Goal: Find specific page/section: Find specific page/section

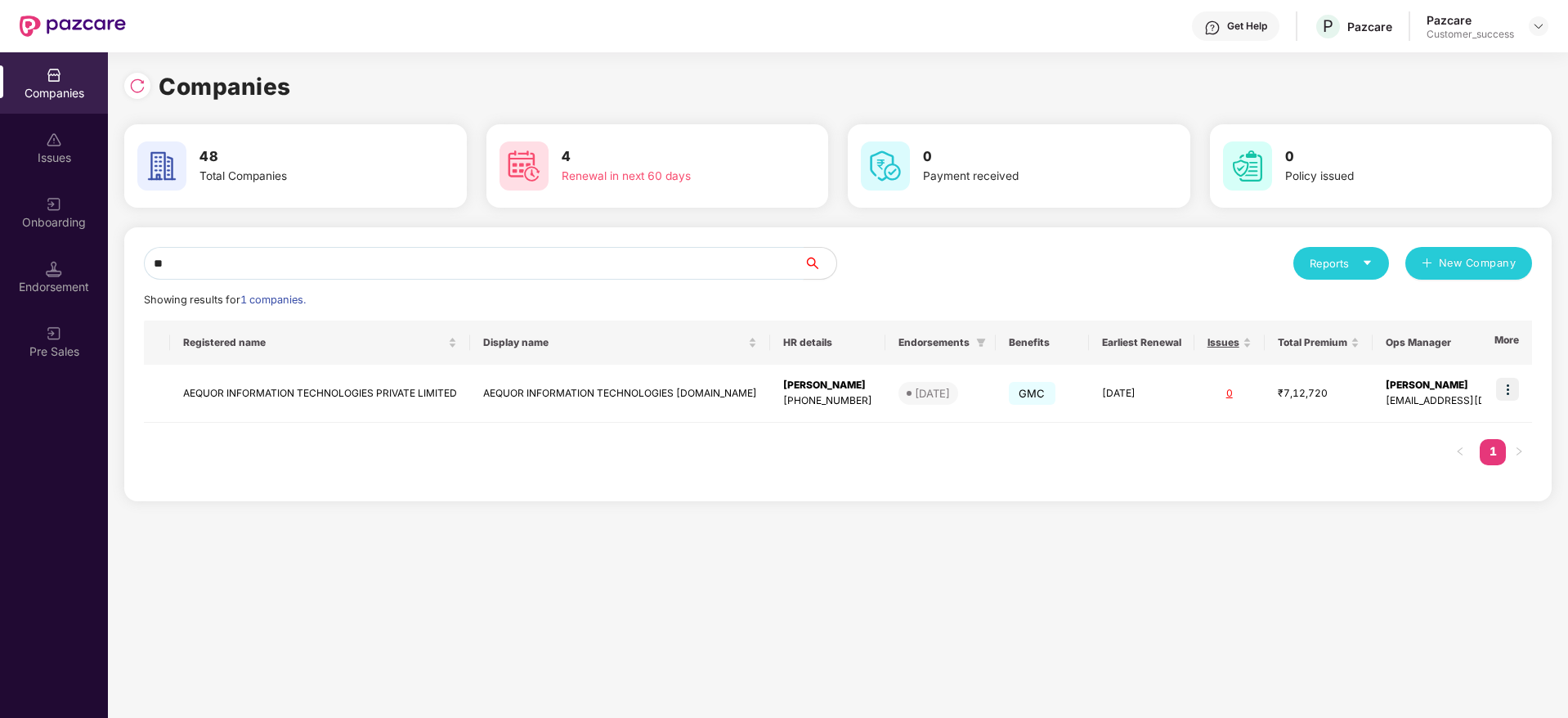
type input "*"
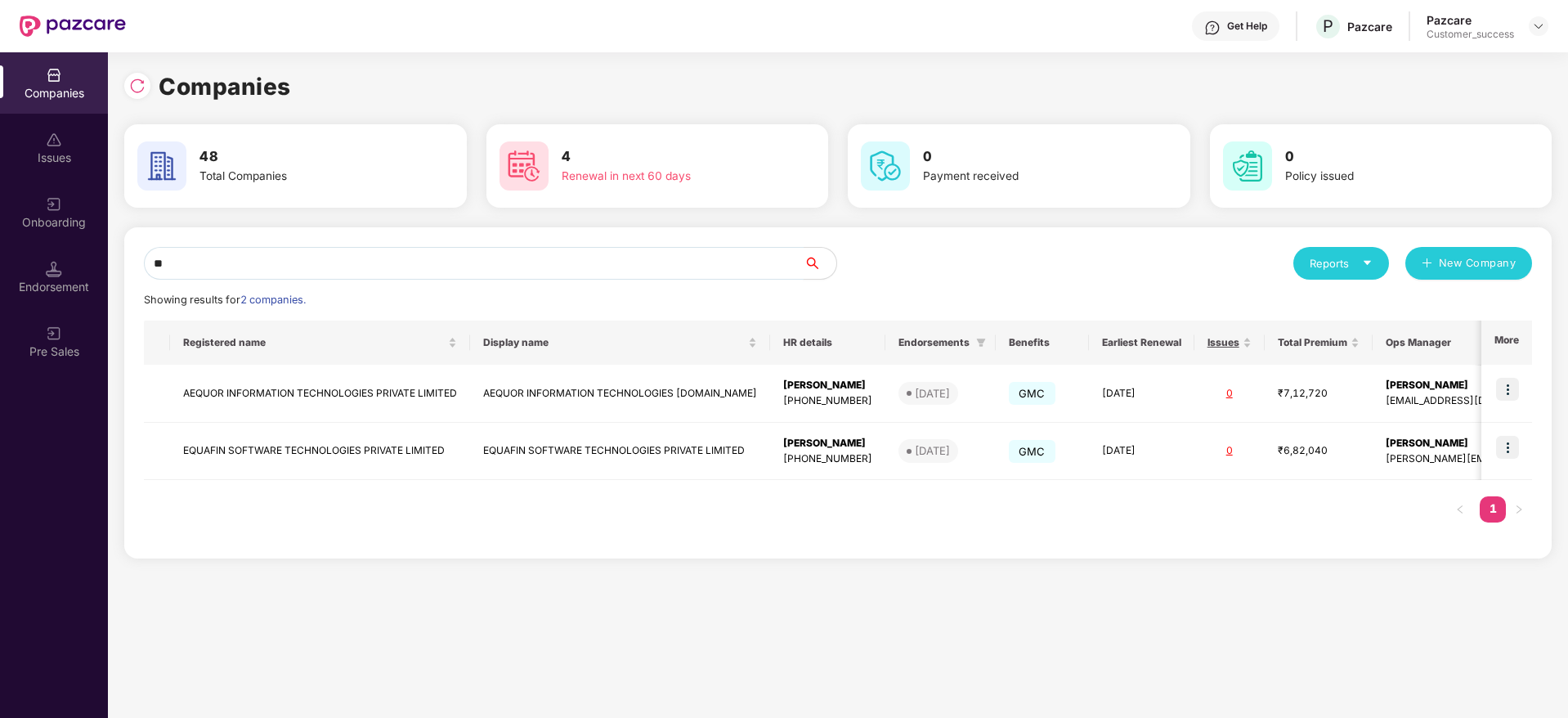
type input "*"
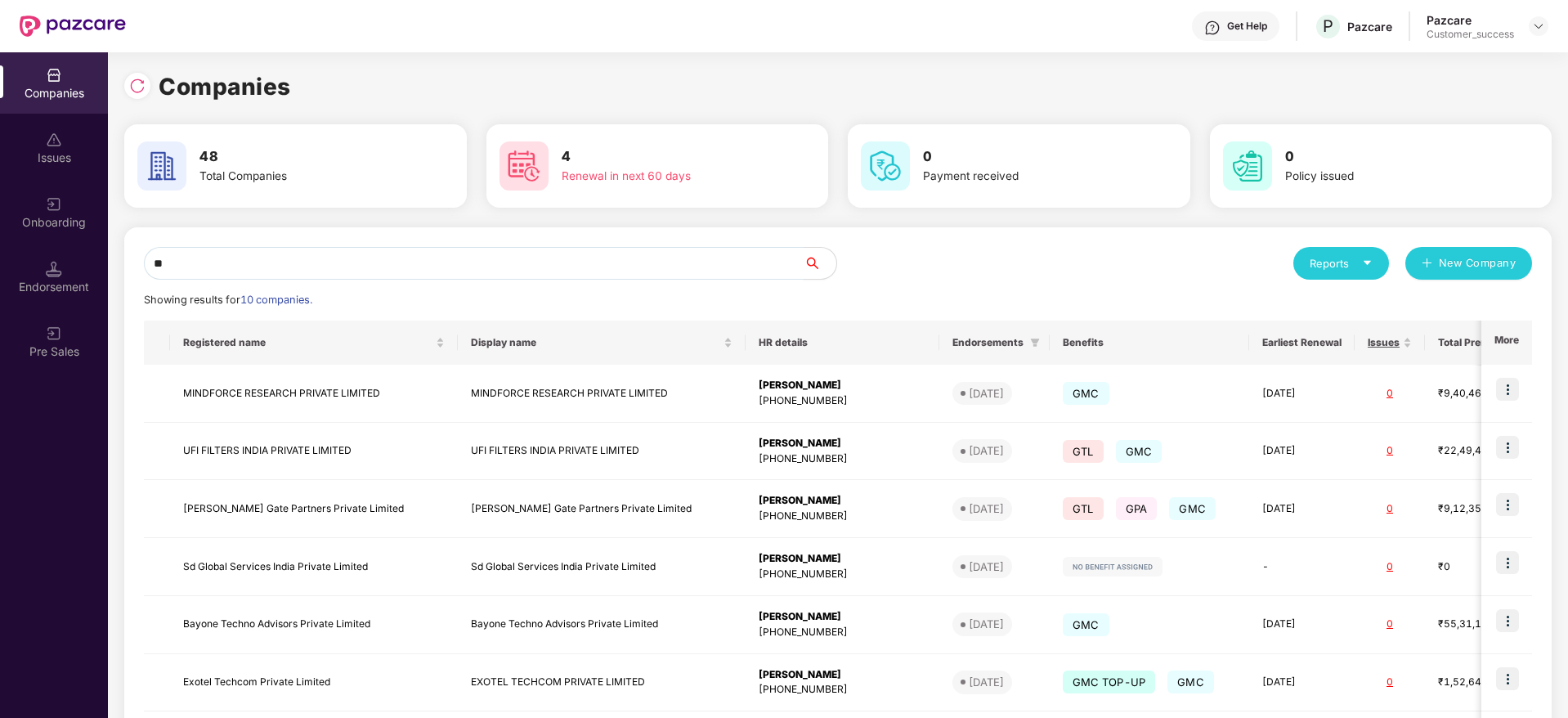
type input "*"
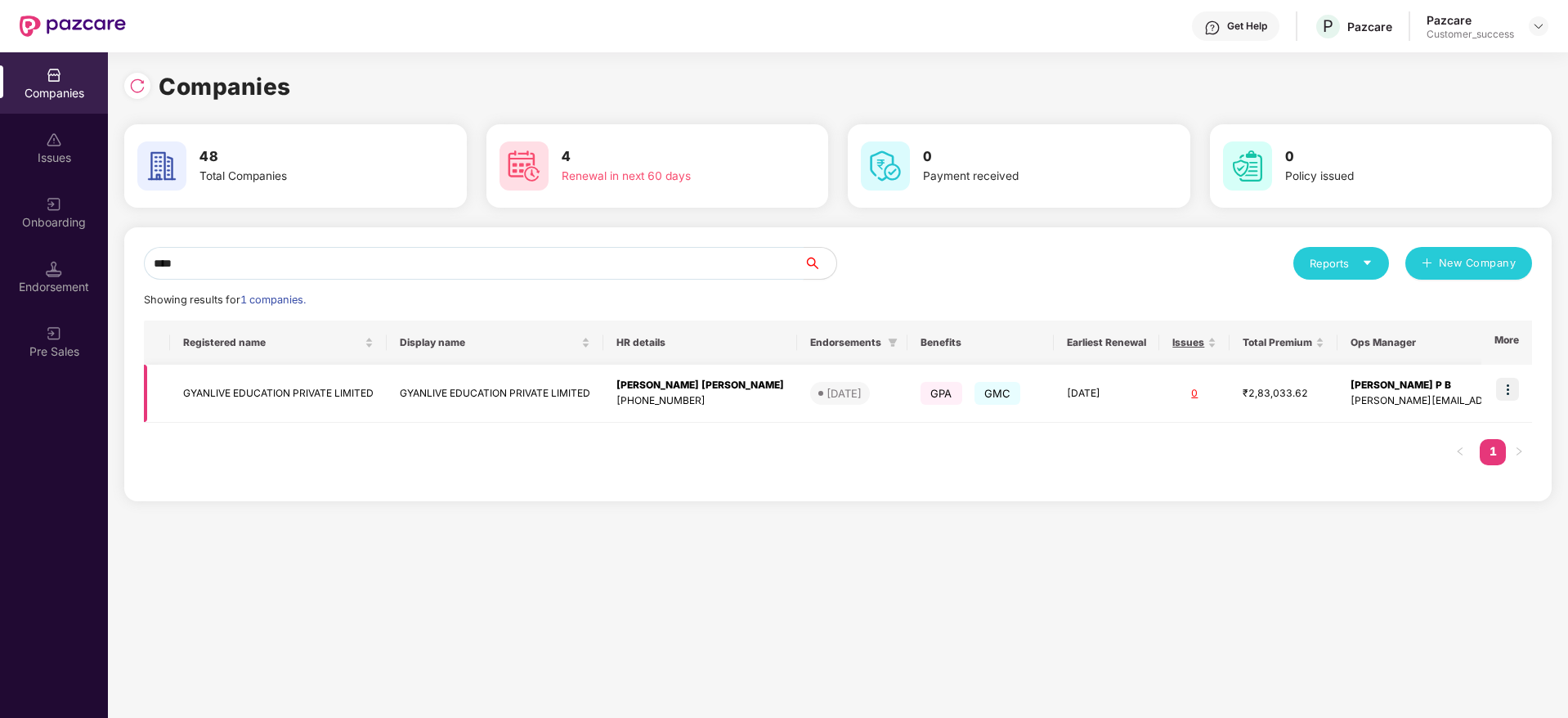
type input "****"
click at [313, 389] on td "GYANLIVE EDUCATION PRIVATE LIMITED" at bounding box center [278, 394] width 216 height 58
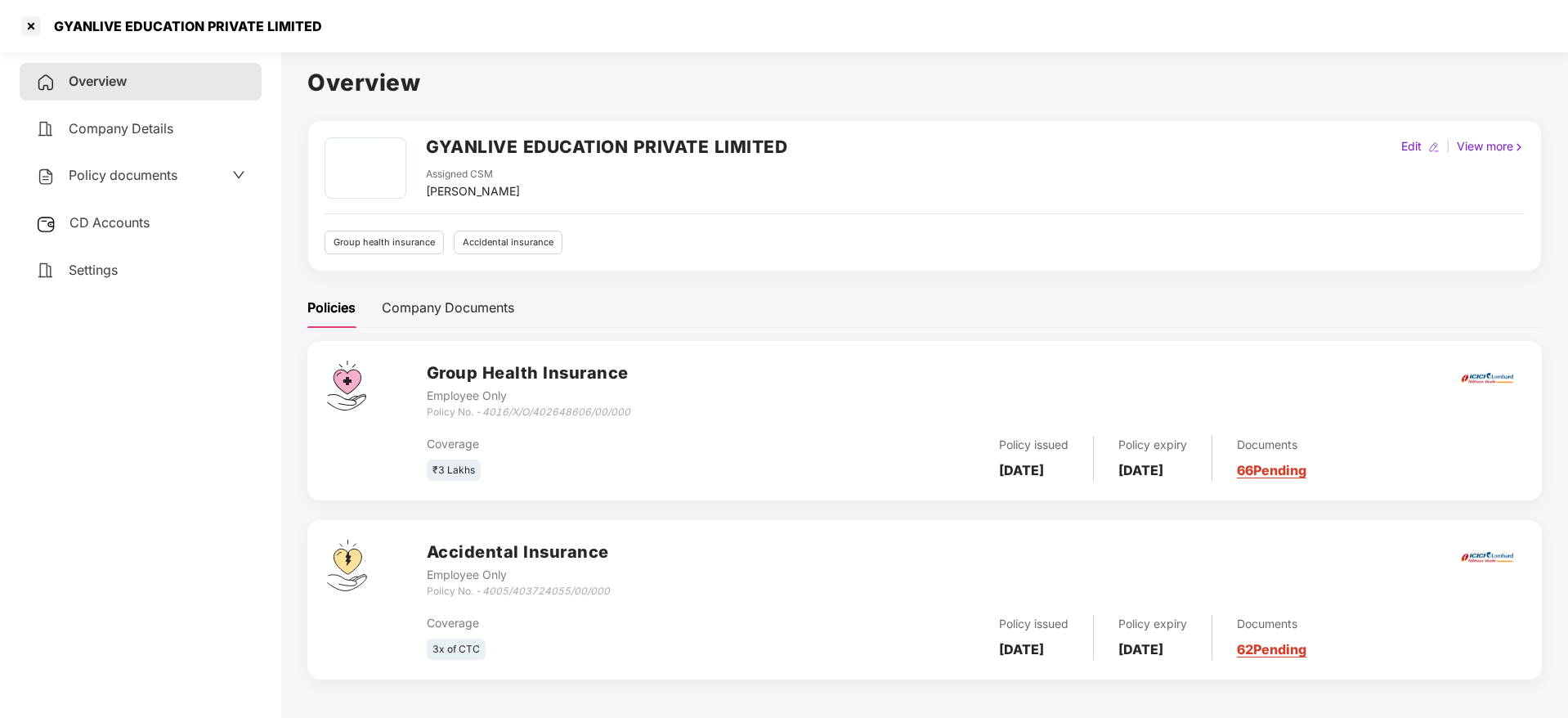
click at [1290, 645] on link "62 Pending" at bounding box center [1272, 648] width 70 height 16
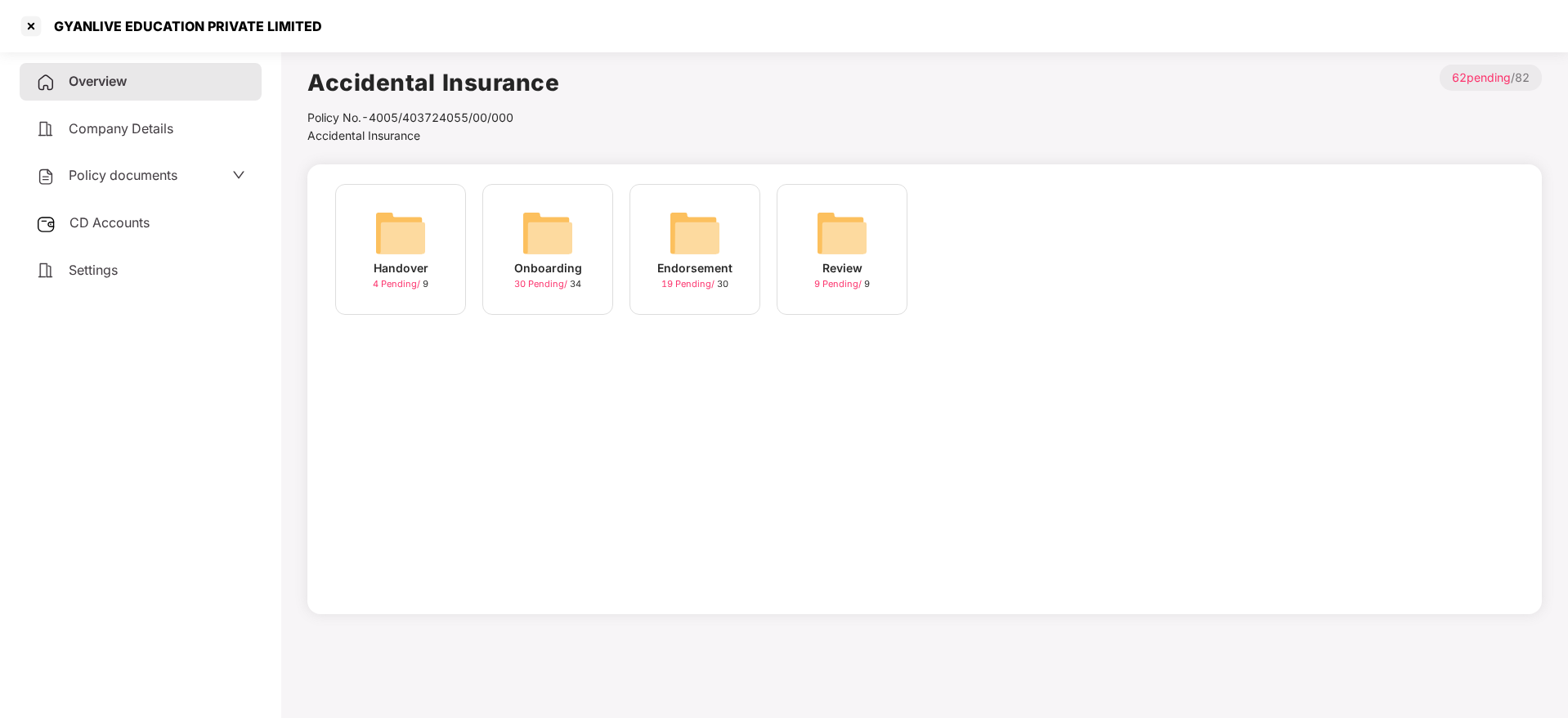
click at [564, 242] on img at bounding box center [548, 233] width 53 height 53
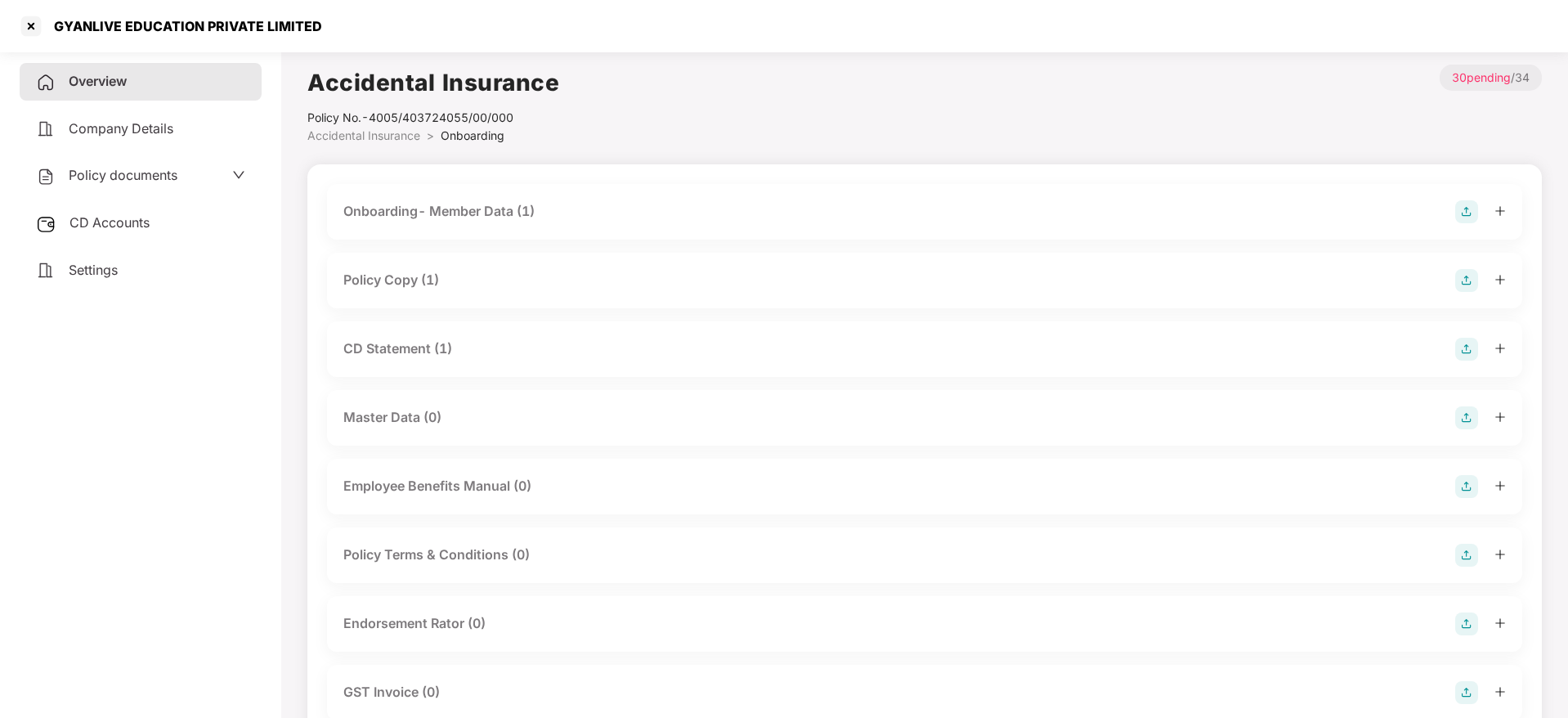
click at [427, 275] on div "Policy Copy (1)" at bounding box center [391, 280] width 96 height 21
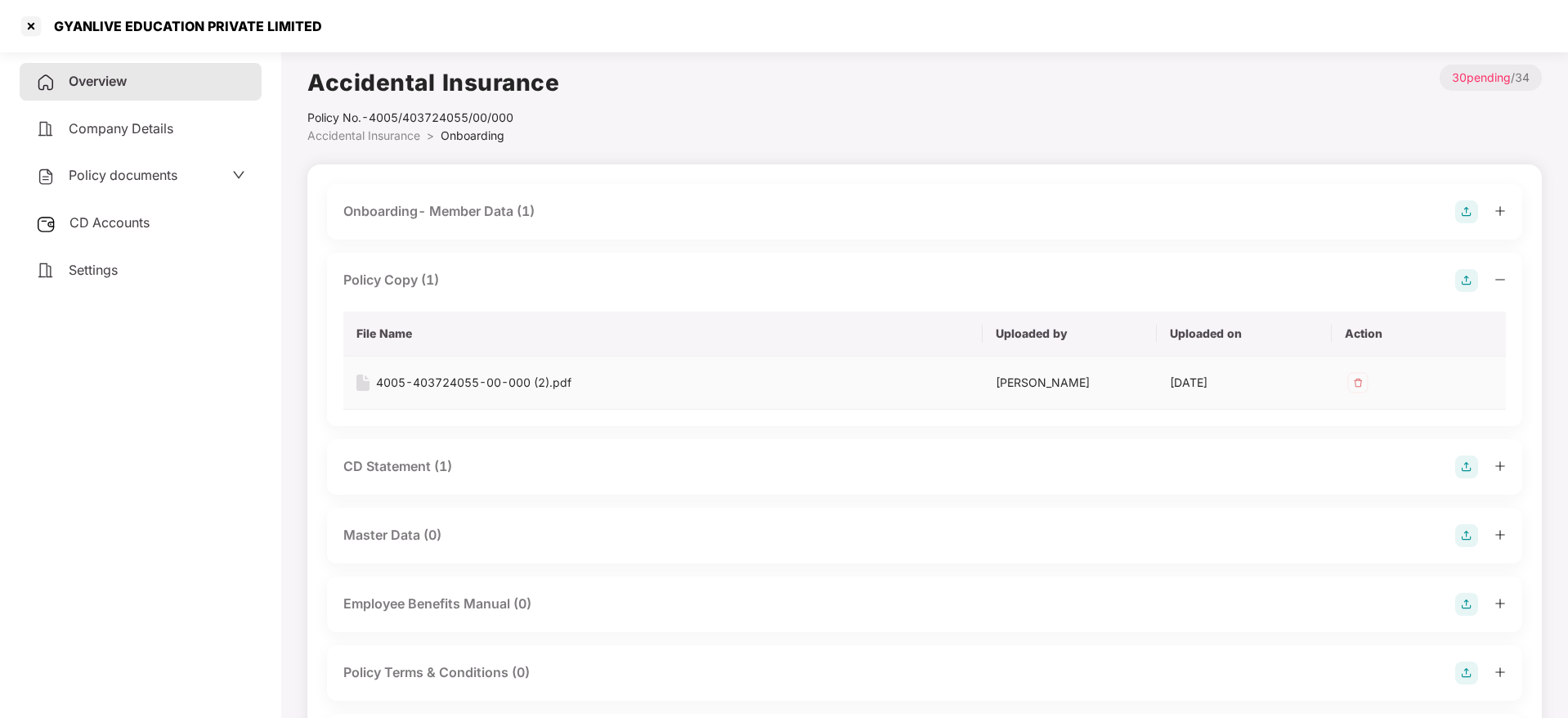
click at [448, 382] on div "4005-403724055-00-000 (2).pdf" at bounding box center [474, 382] width 196 height 18
click at [29, 20] on div at bounding box center [31, 26] width 26 height 26
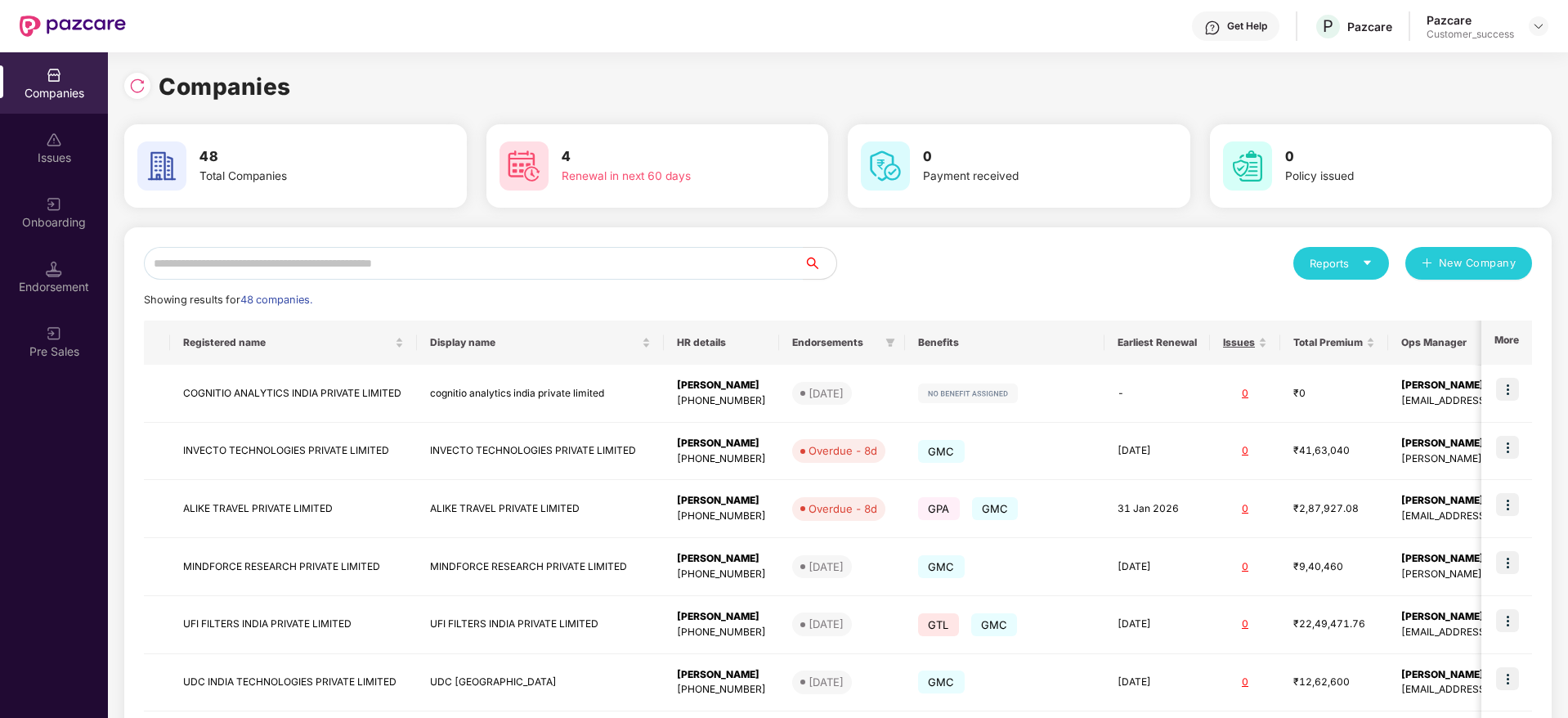
click at [1014, 283] on div "Reports New Company Showing results for 48 companies. Registered name Display n…" at bounding box center [838, 624] width 1388 height 755
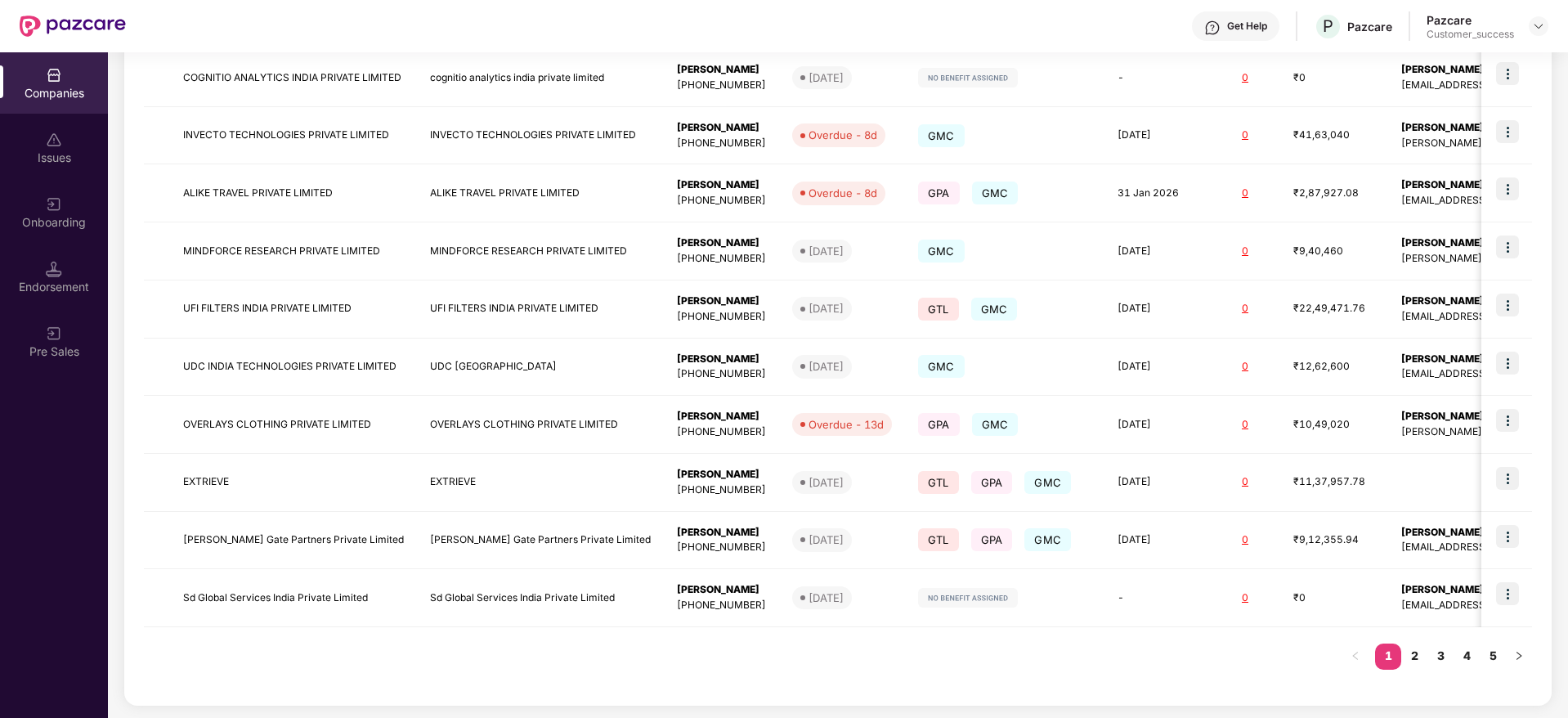
scroll to position [317, 0]
click at [1415, 652] on link "2" at bounding box center [1415, 655] width 26 height 24
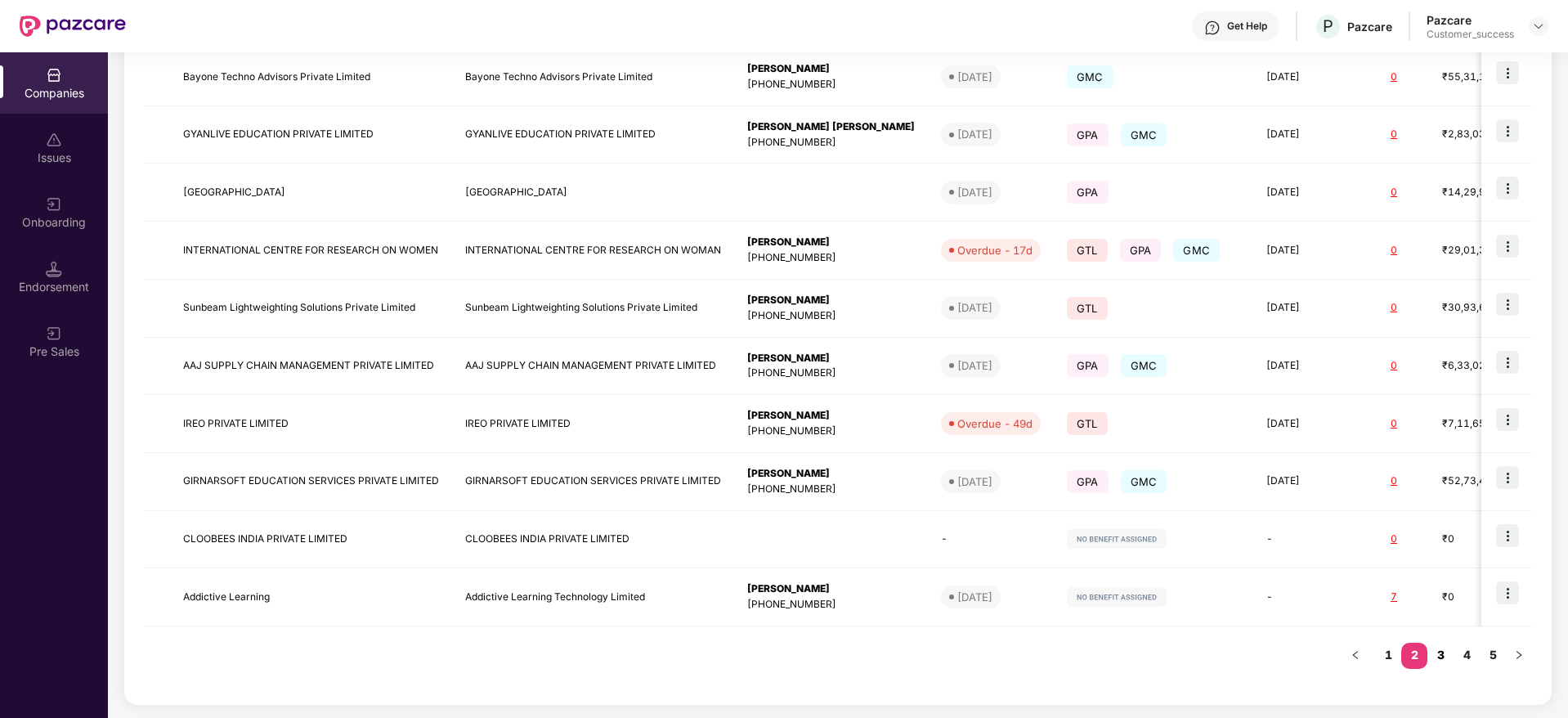
click at [1447, 656] on link "3" at bounding box center [1441, 655] width 26 height 24
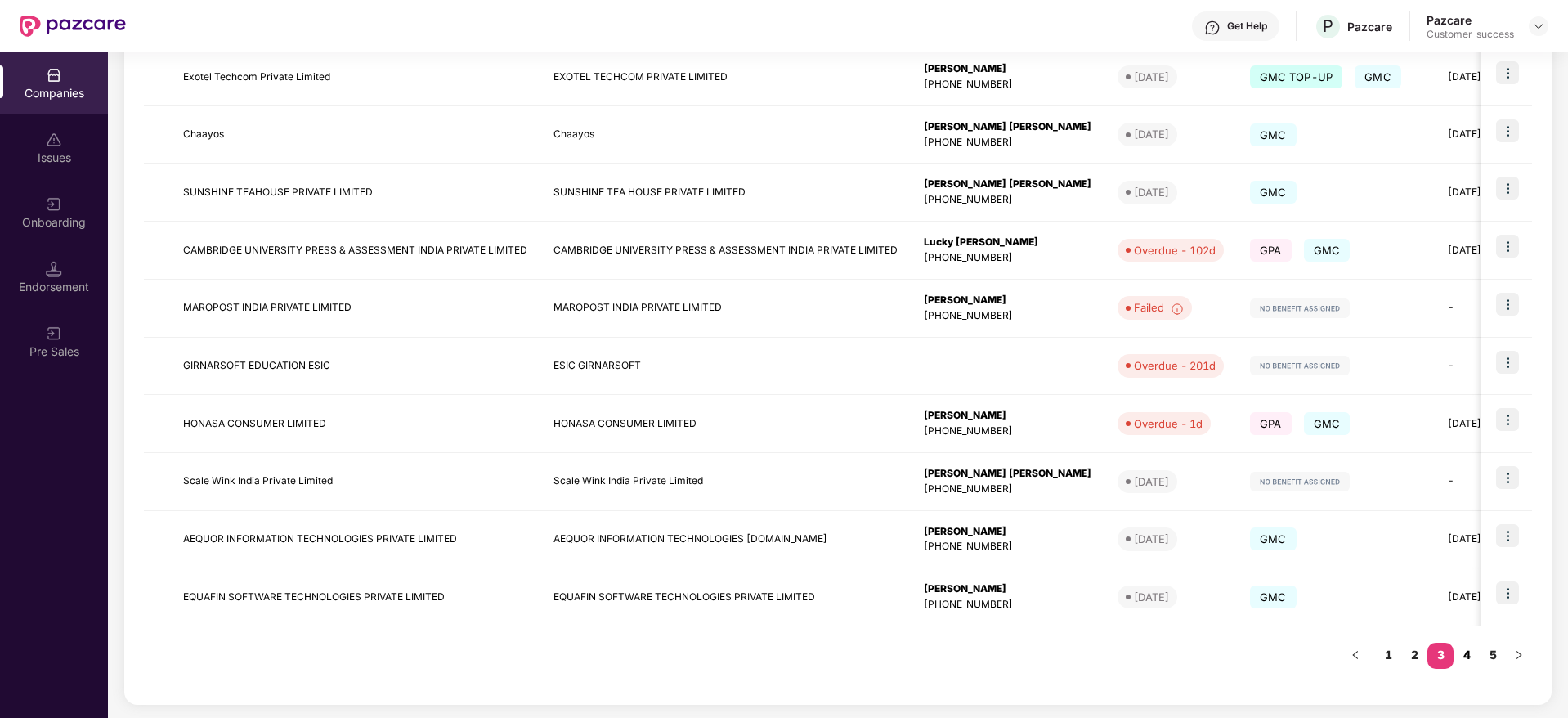
click at [1470, 661] on link "4" at bounding box center [1466, 655] width 26 height 24
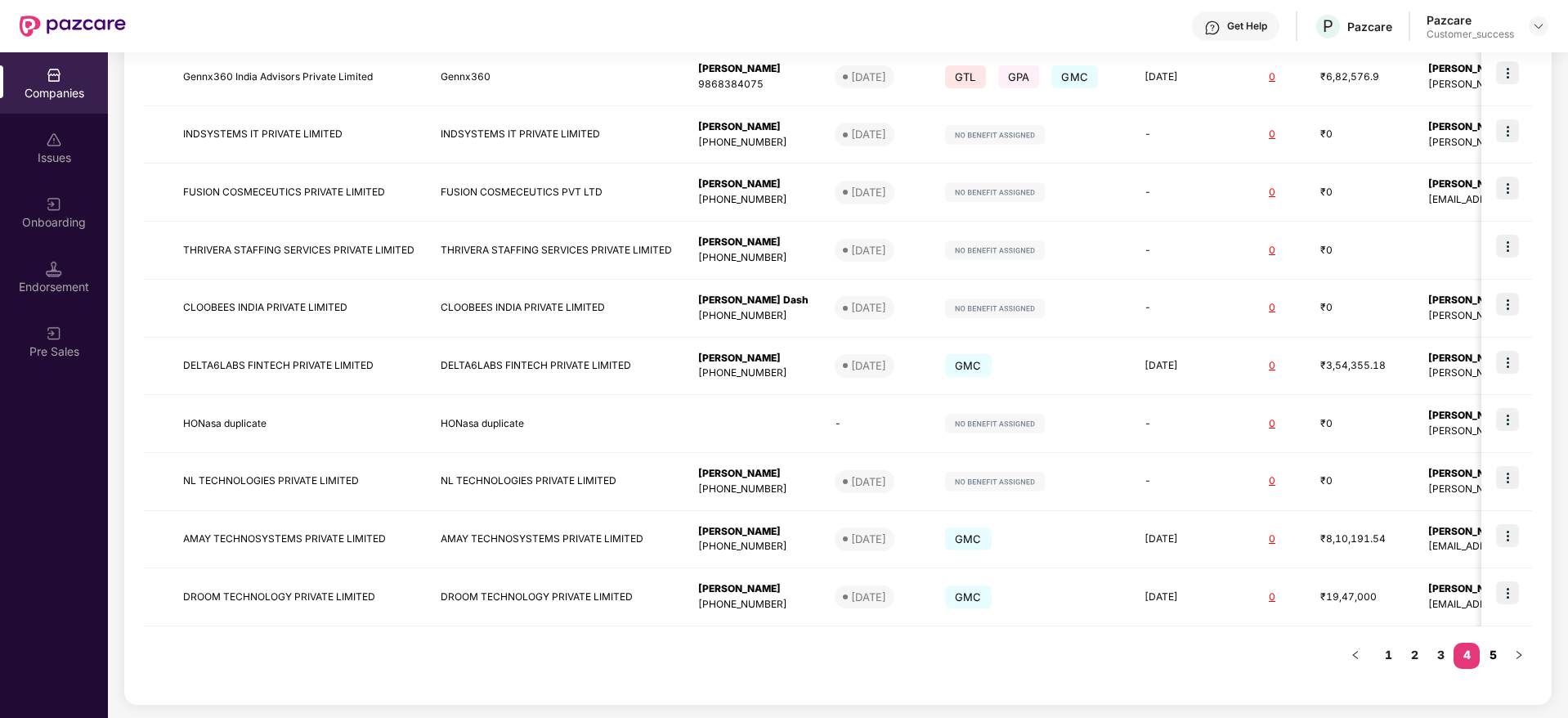
click at [1495, 656] on link "5" at bounding box center [1493, 655] width 26 height 24
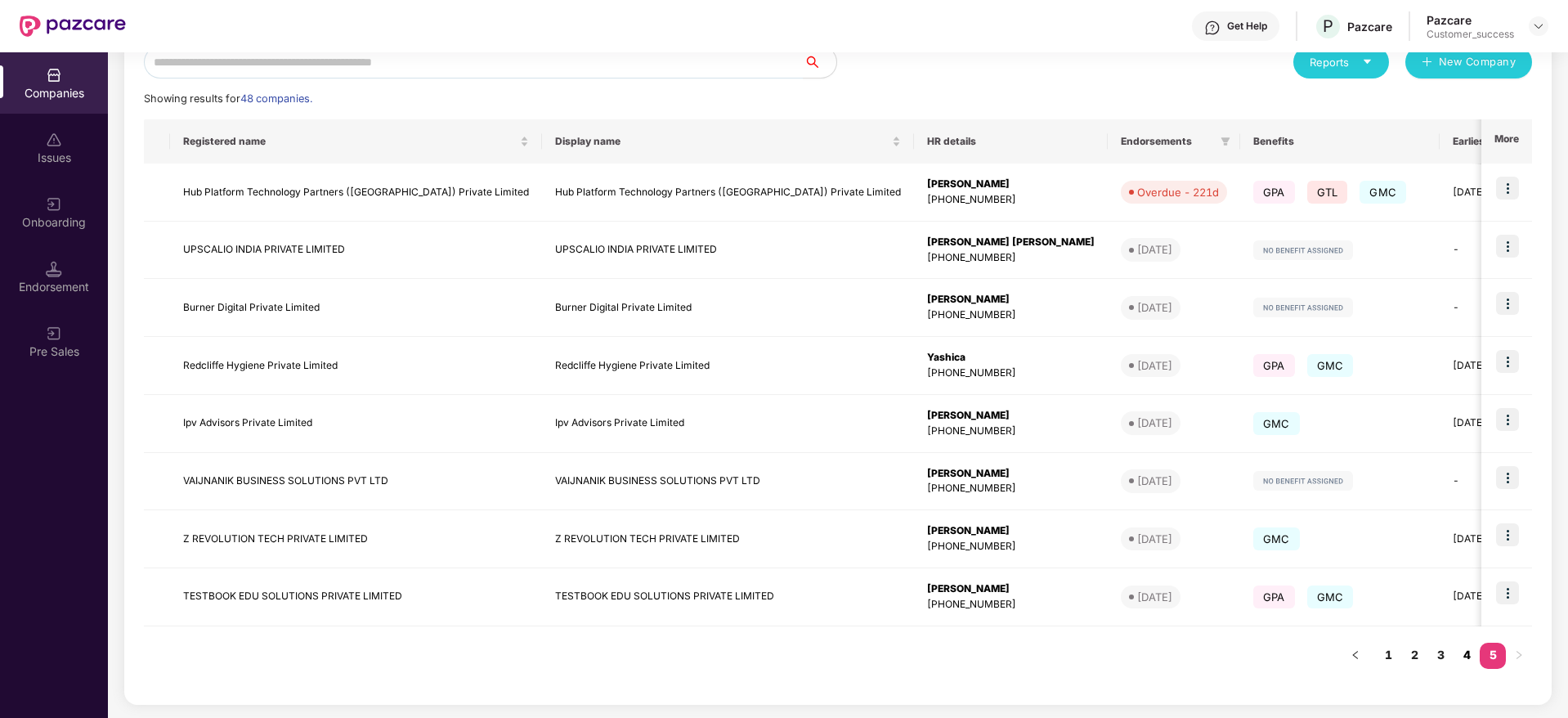
click at [1468, 653] on link "4" at bounding box center [1466, 655] width 26 height 24
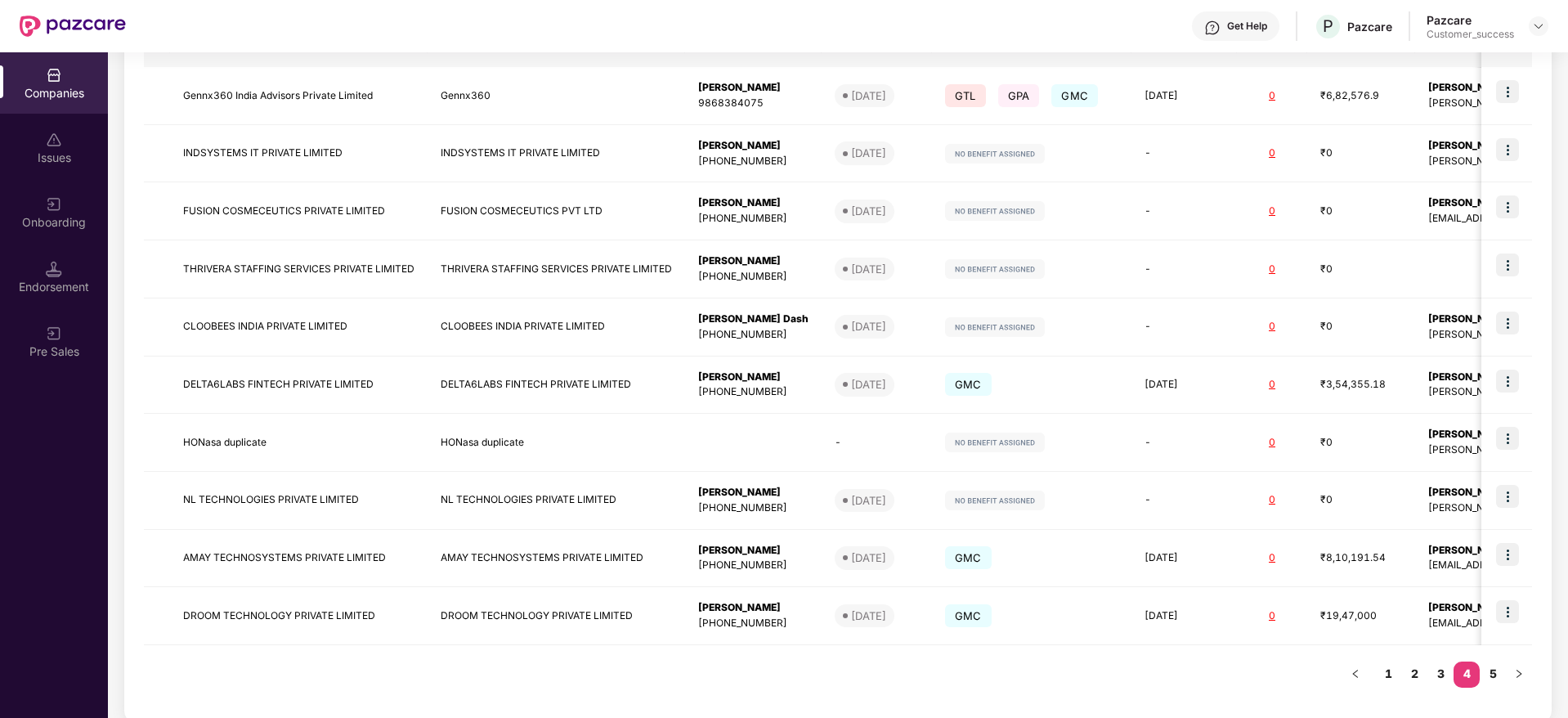
scroll to position [299, 0]
click at [1431, 668] on link "3" at bounding box center [1441, 672] width 26 height 24
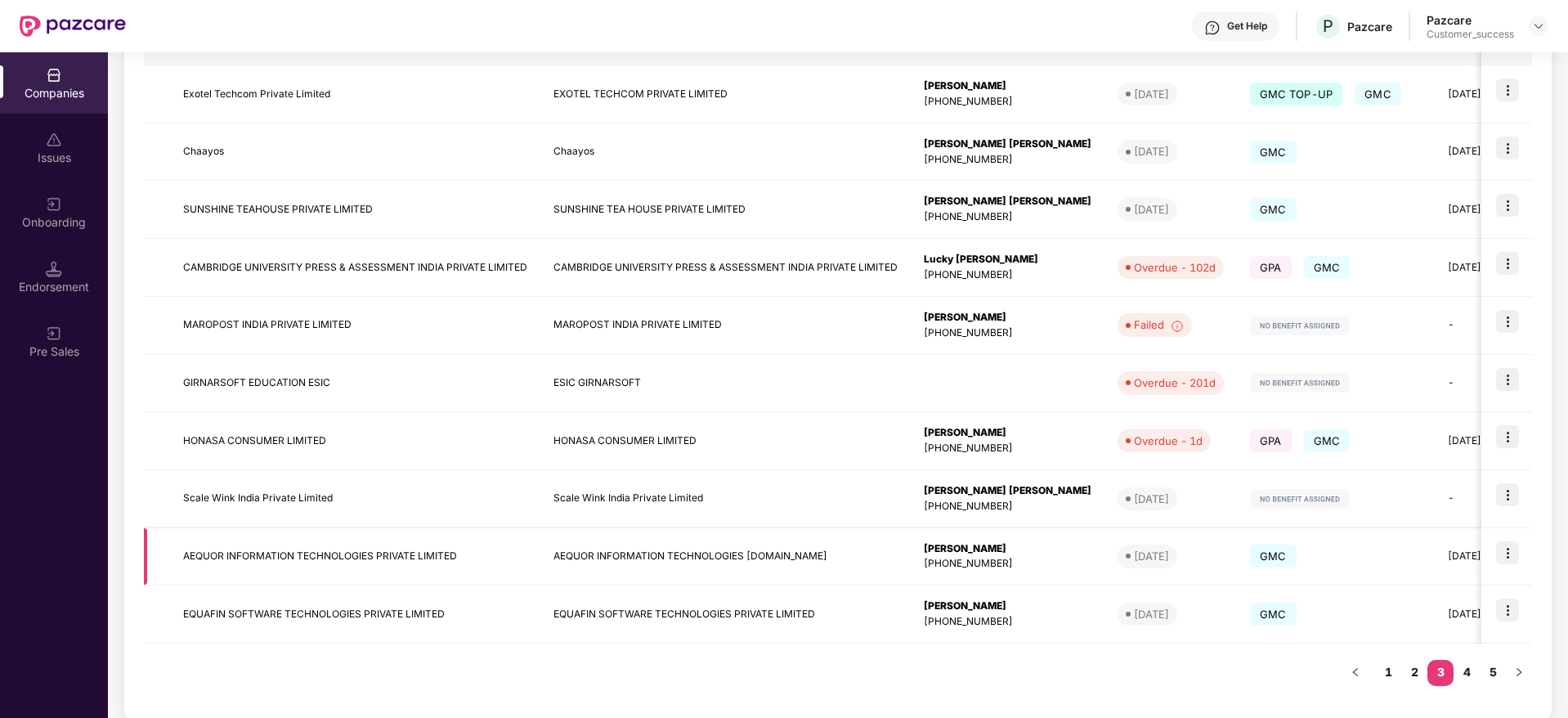
scroll to position [317, 0]
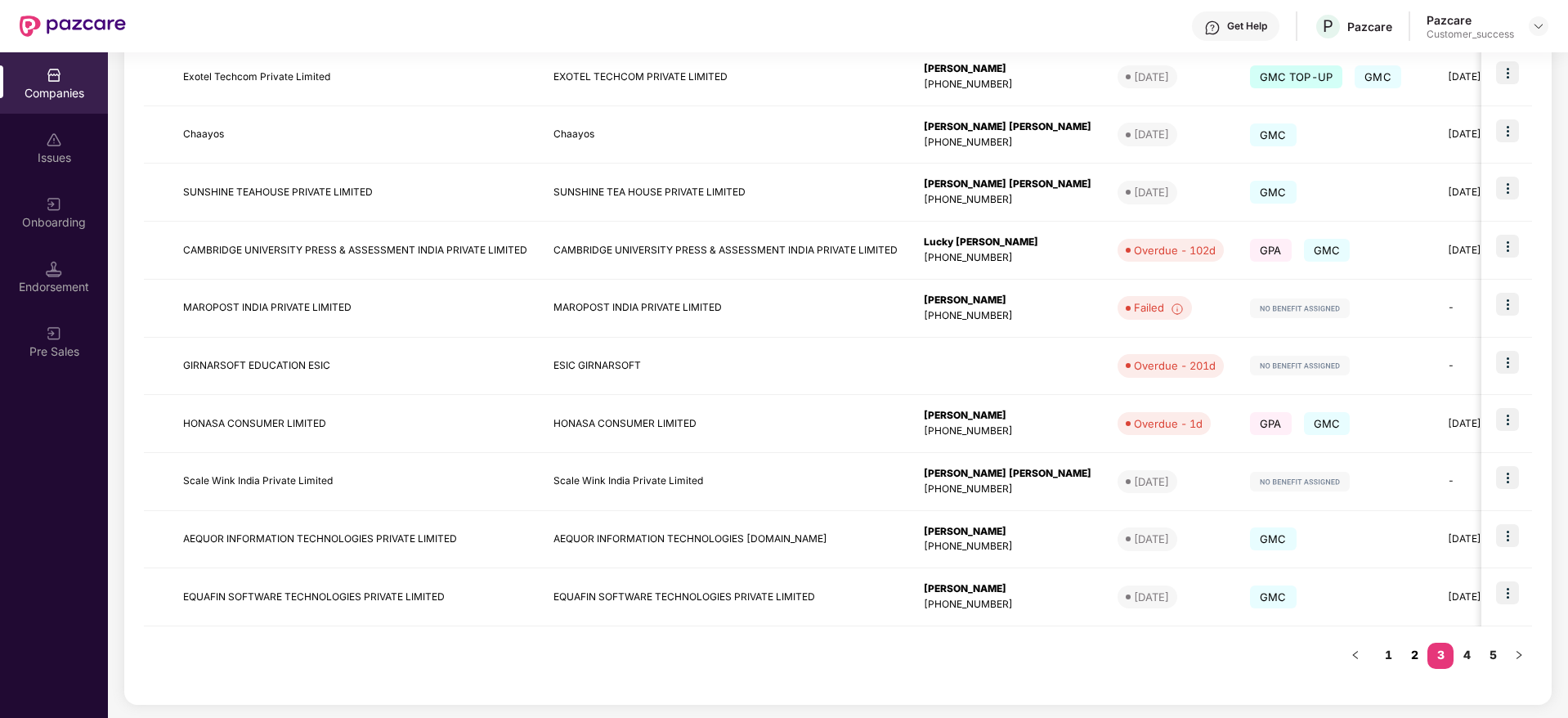
click at [1414, 652] on link "2" at bounding box center [1415, 655] width 26 height 24
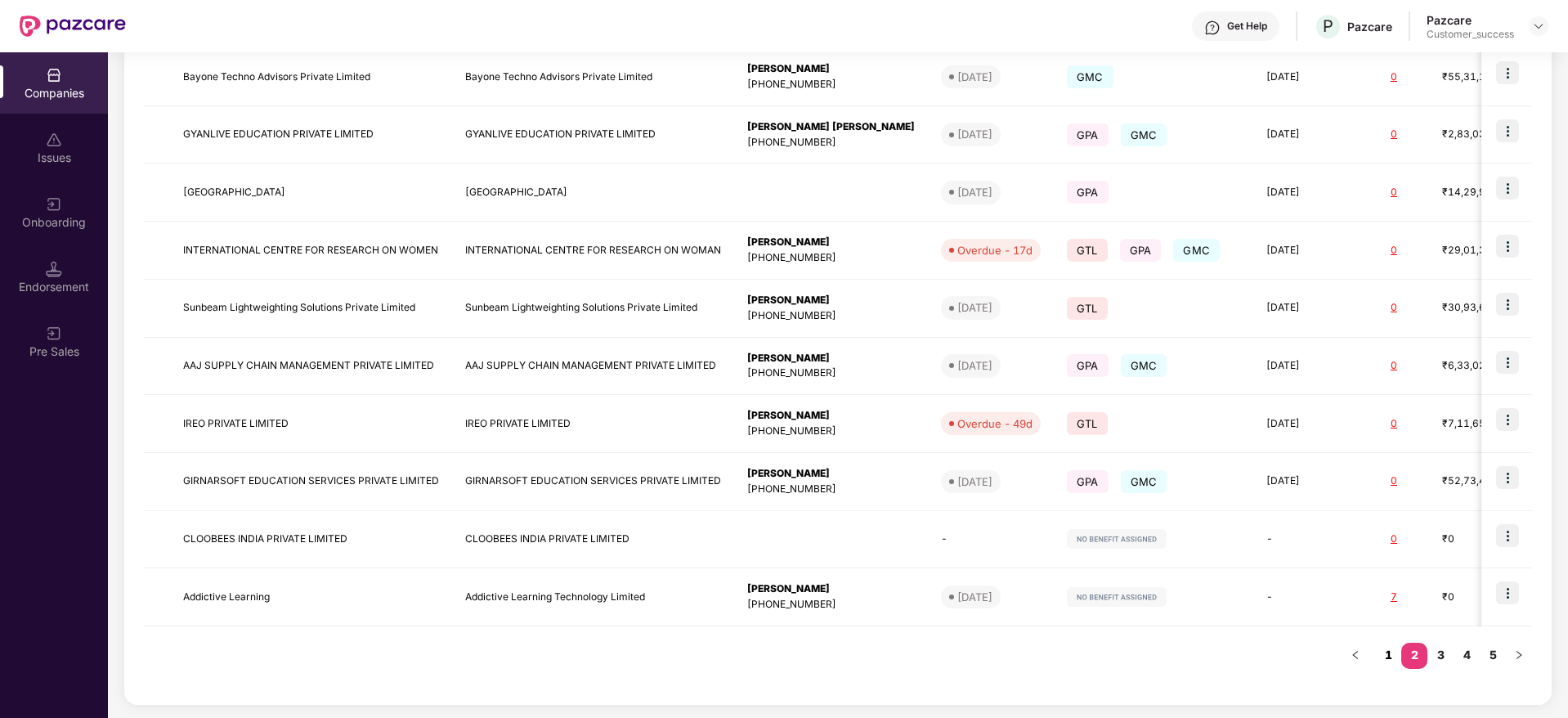
click at [1395, 656] on link "1" at bounding box center [1388, 655] width 26 height 24
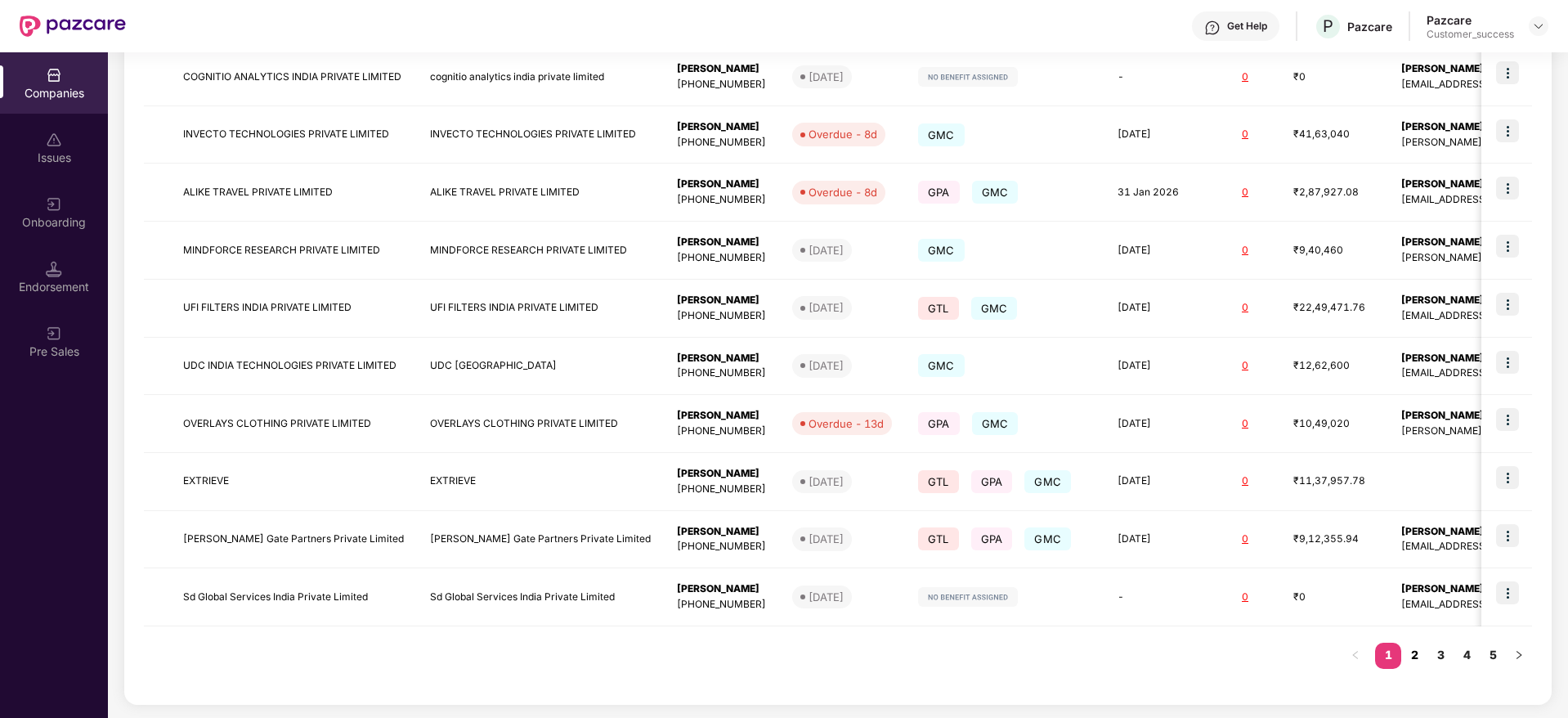
click at [1423, 649] on link "2" at bounding box center [1415, 655] width 26 height 24
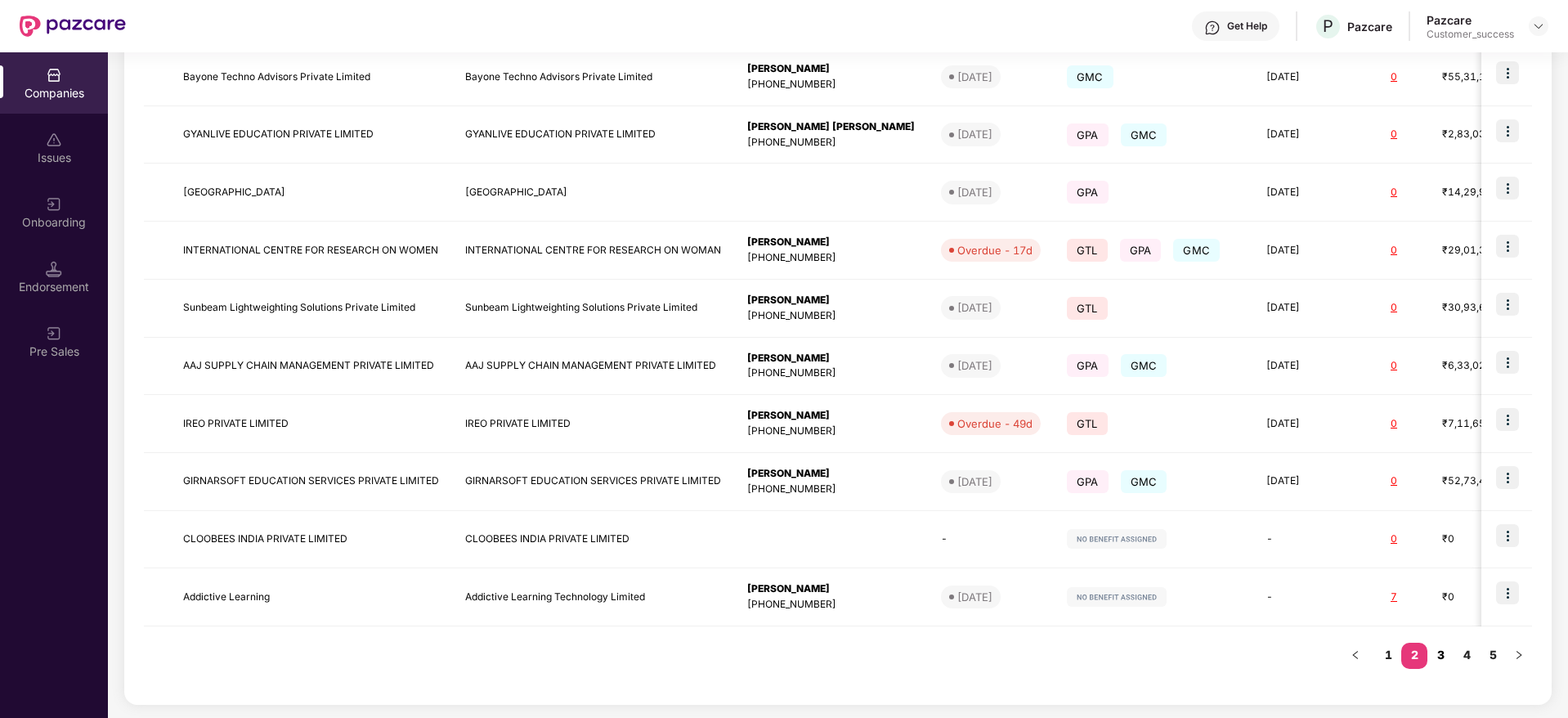
click at [1439, 656] on link "3" at bounding box center [1441, 655] width 26 height 24
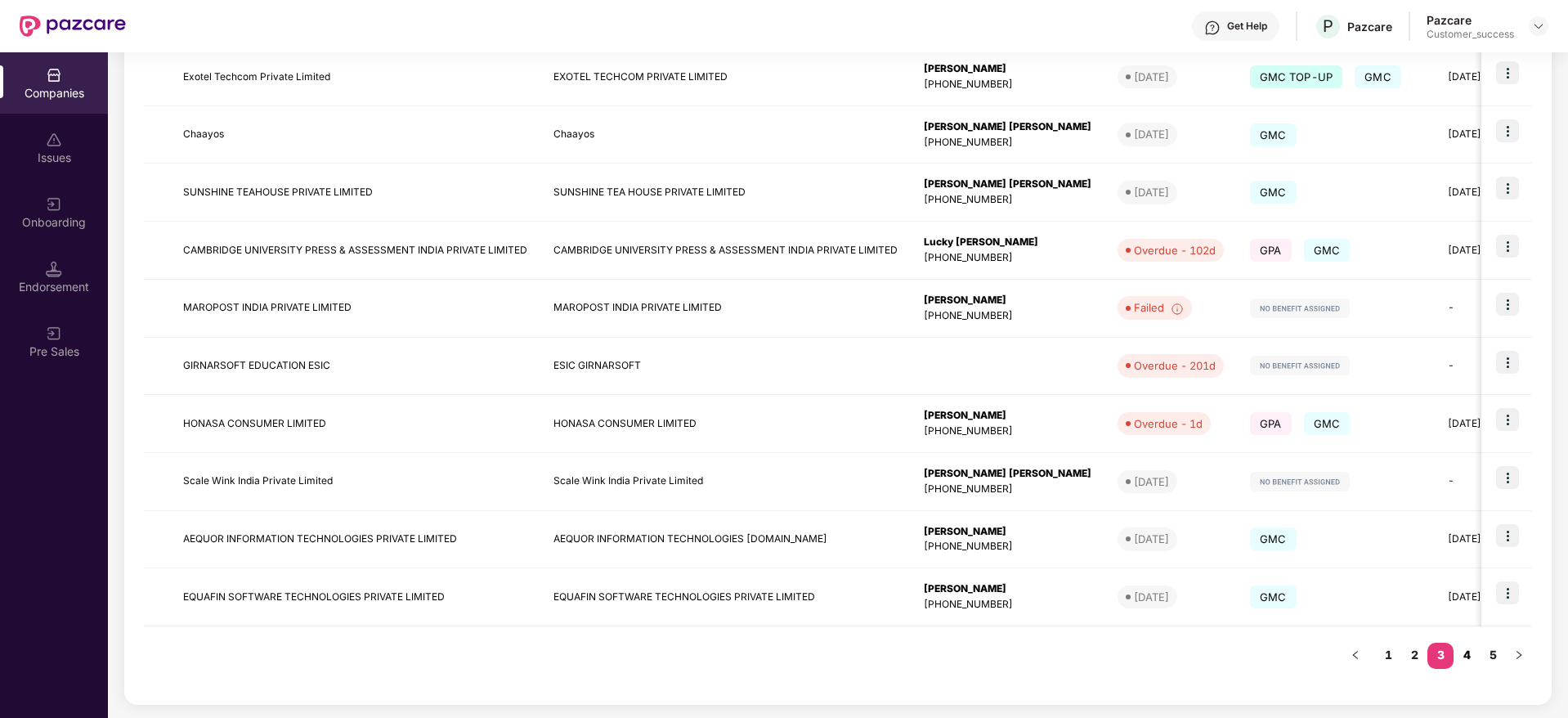
click at [1463, 655] on link "4" at bounding box center [1466, 655] width 26 height 24
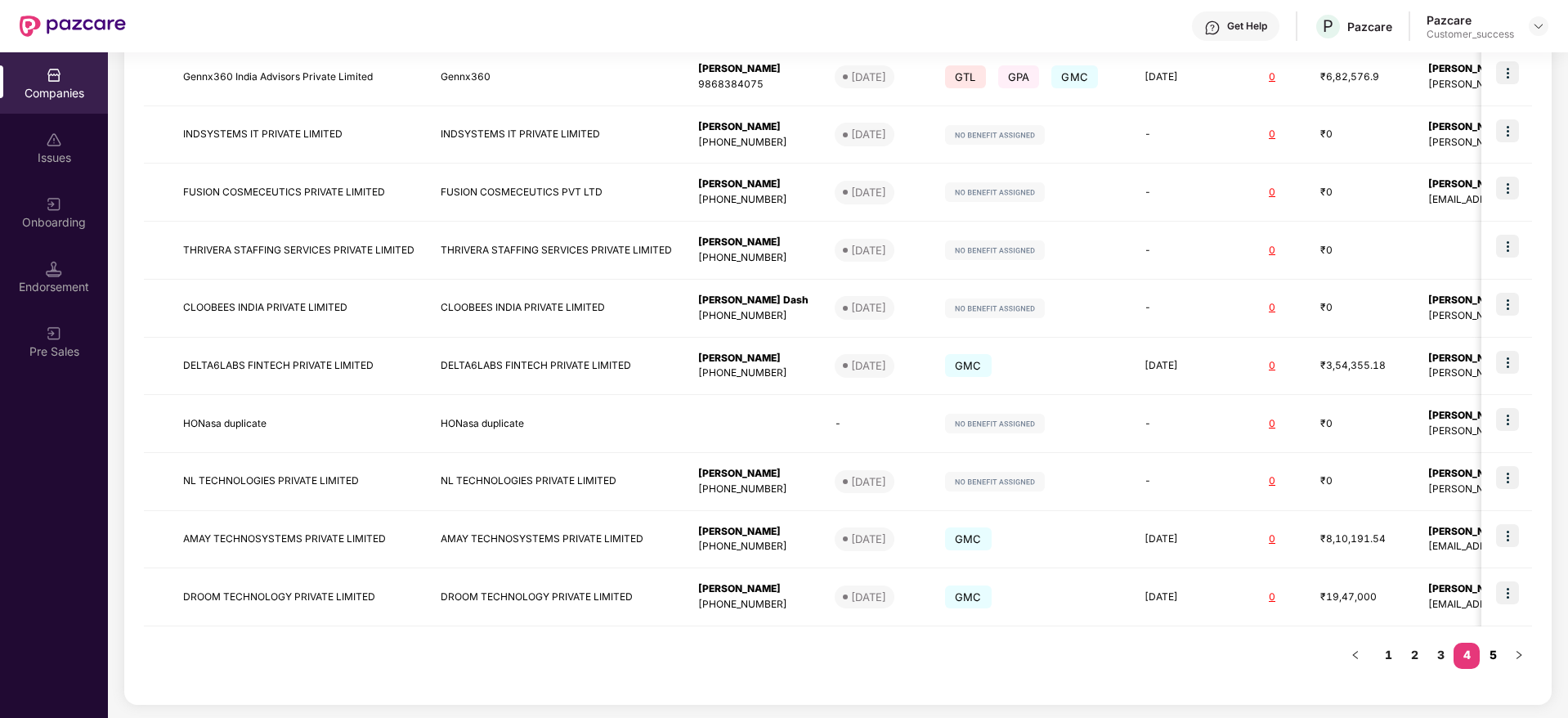
click at [1490, 653] on link "5" at bounding box center [1493, 655] width 26 height 24
